Goal: Check status: Check status

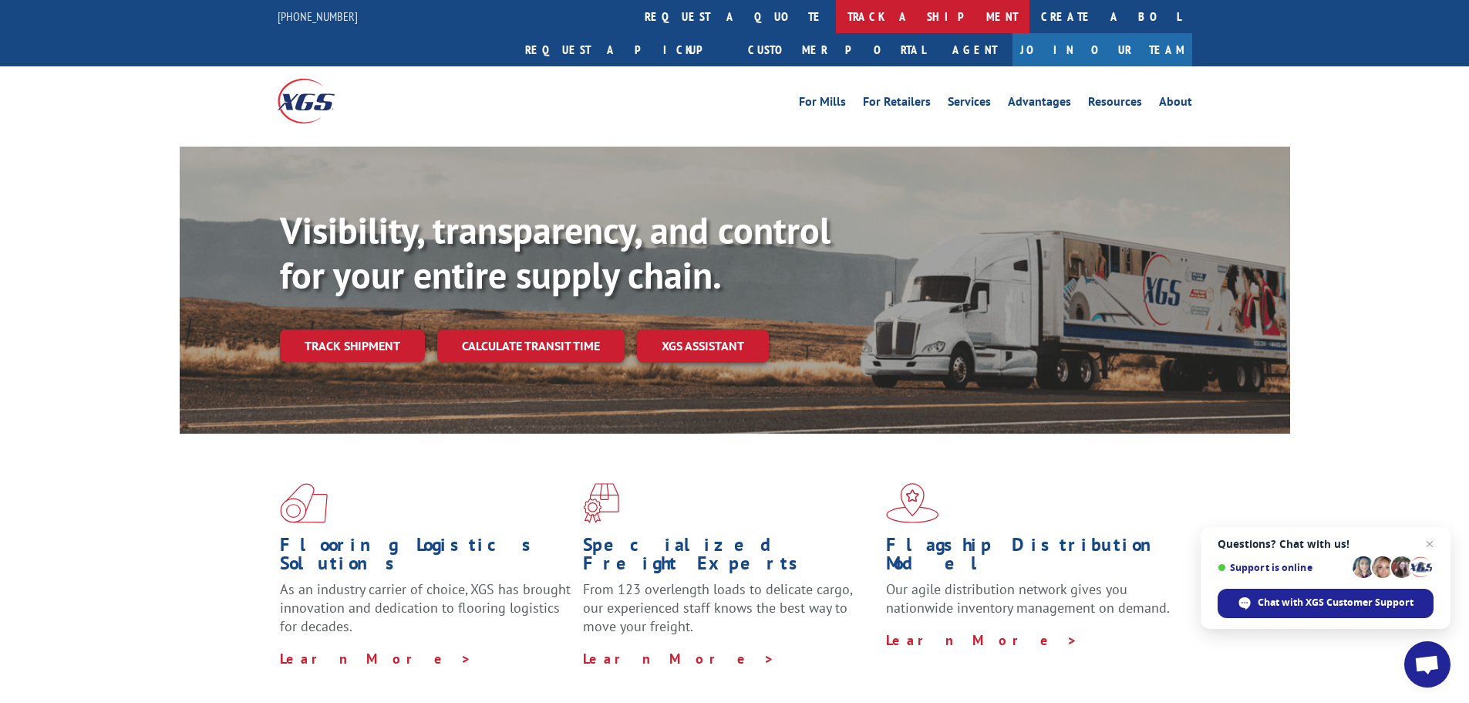
click at [836, 24] on link "track a shipment" at bounding box center [933, 16] width 194 height 33
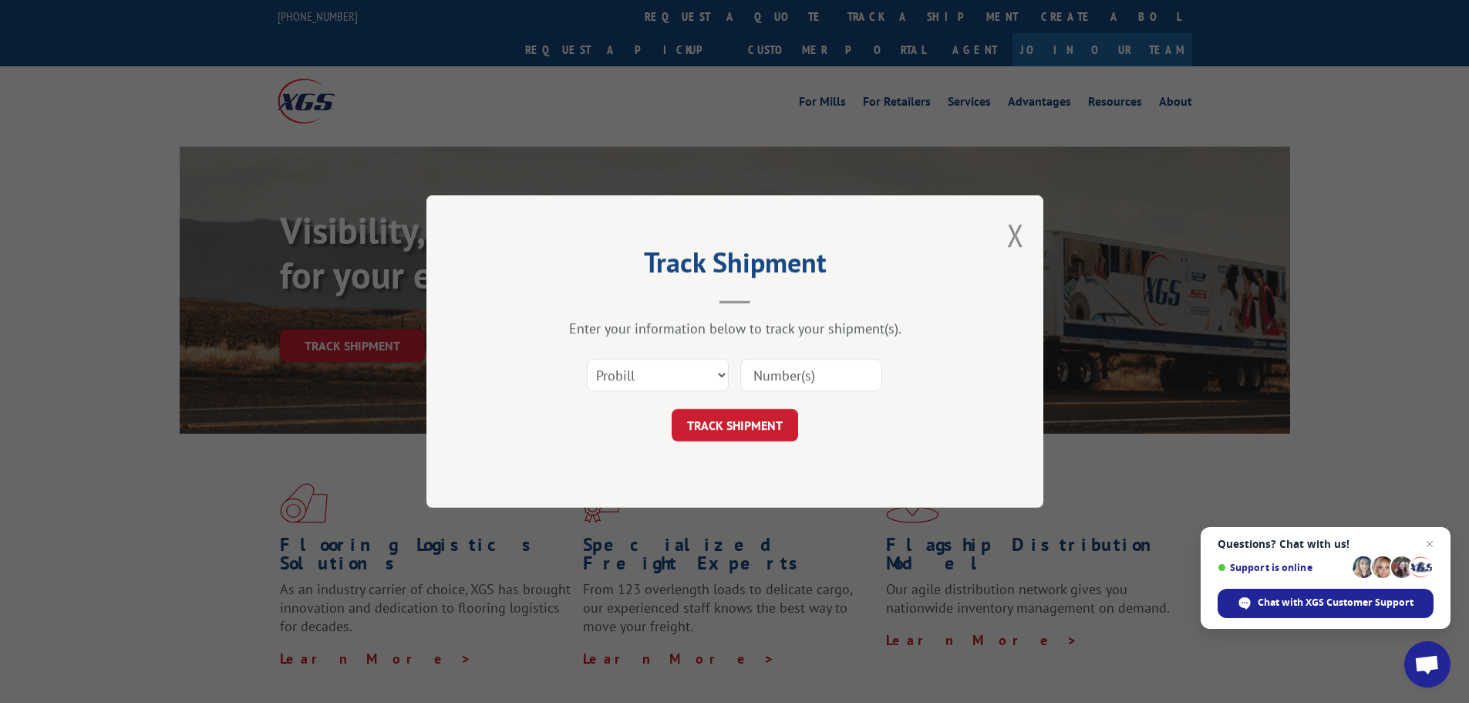
click at [794, 372] on input at bounding box center [811, 375] width 142 height 32
type input "17341921"
click button "TRACK SHIPMENT" at bounding box center [735, 425] width 126 height 32
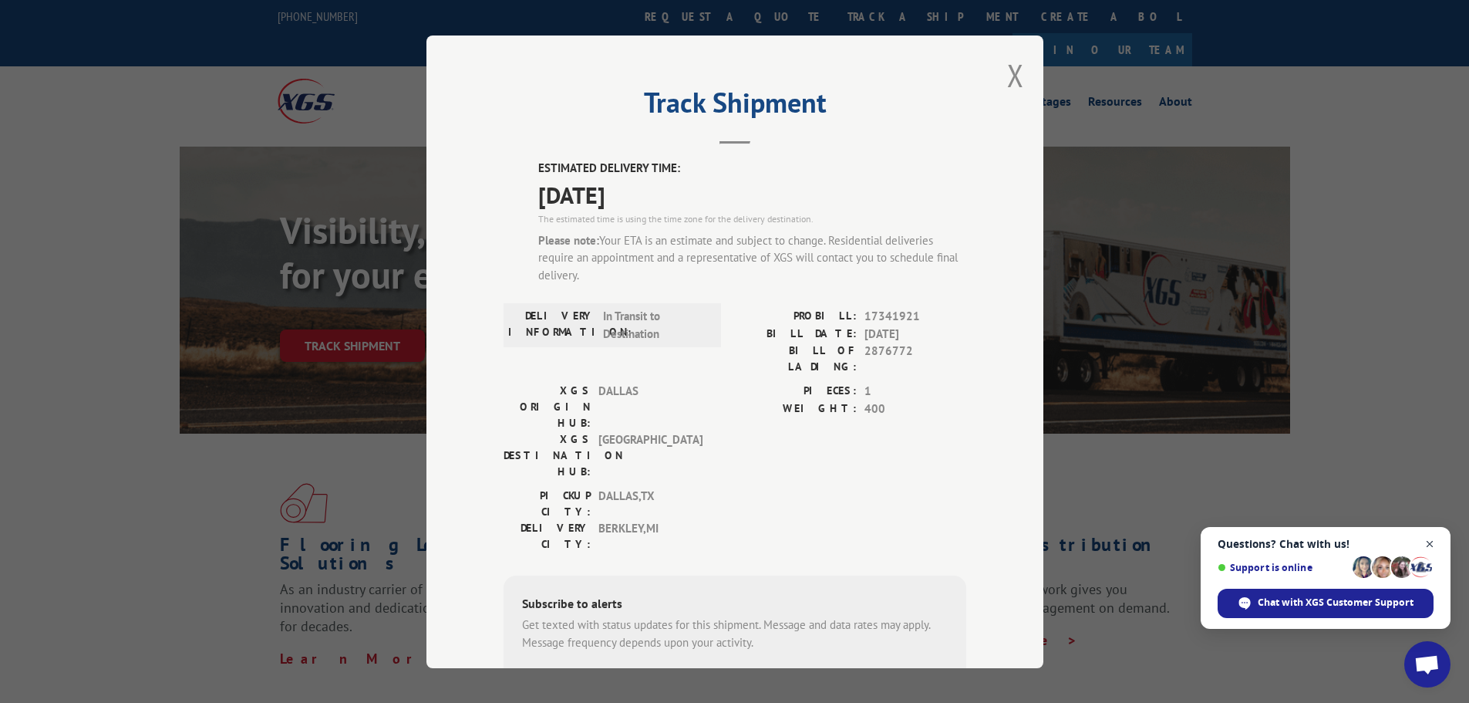
click at [1434, 545] on span "Close chat" at bounding box center [1429, 543] width 19 height 19
